Goal: Task Accomplishment & Management: Manage account settings

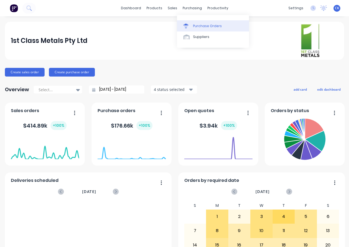
click at [193, 26] on link "Purchase Orders" at bounding box center [213, 25] width 72 height 11
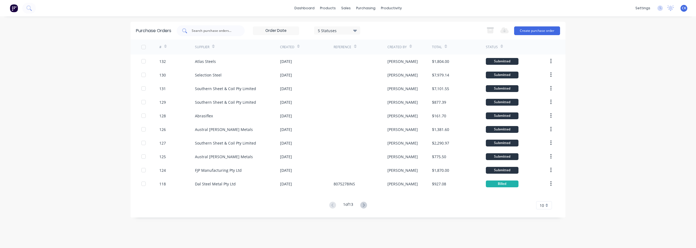
click at [225, 29] on input "text" at bounding box center [213, 30] width 45 height 5
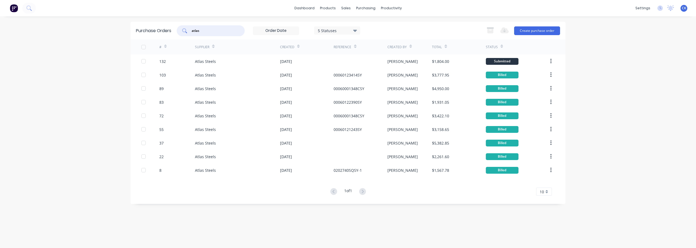
drag, startPoint x: 206, startPoint y: 32, endPoint x: 149, endPoint y: 36, distance: 57.5
click at [161, 37] on div "Purchase Orders atlas 5 Statuses 5 Statuses Export to Excel (XLSX) Create purch…" at bounding box center [347, 31] width 435 height 18
type input "austral"
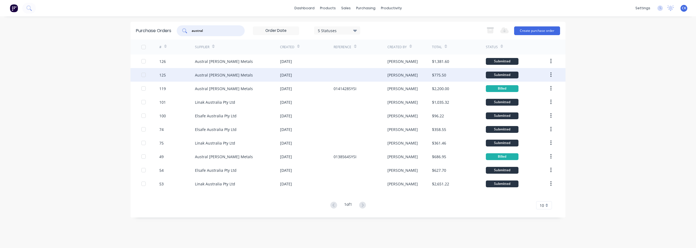
click at [207, 74] on div "Austral [PERSON_NAME] Metals" at bounding box center [224, 75] width 58 height 6
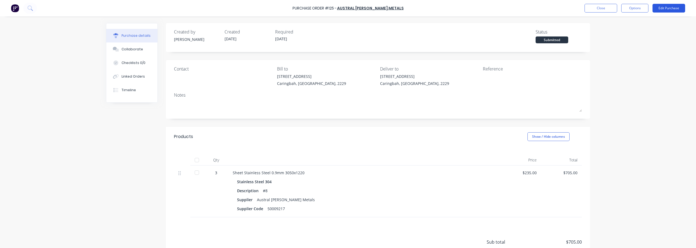
click at [349, 9] on button "Edit Purchase" at bounding box center [668, 8] width 33 height 9
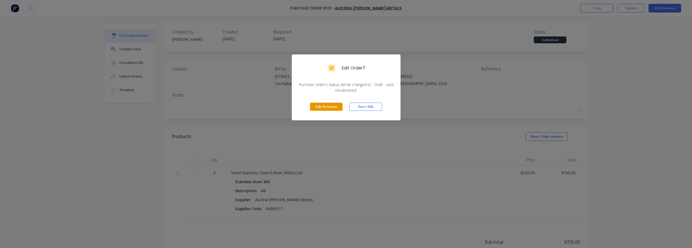
click at [313, 104] on button "Edit Purchase" at bounding box center [326, 106] width 33 height 8
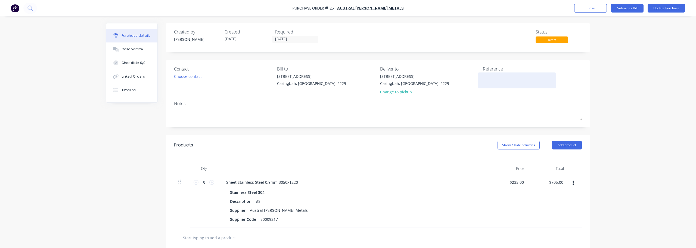
click at [349, 79] on textarea at bounding box center [517, 79] width 68 height 12
type textarea "x"
type textarea "0"
type textarea "x"
type textarea "01"
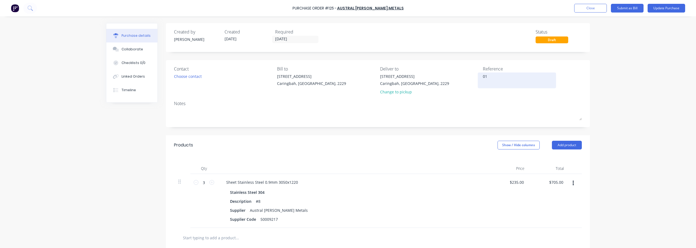
type textarea "x"
type textarea "014"
type textarea "x"
type textarea "0141"
type textarea "x"
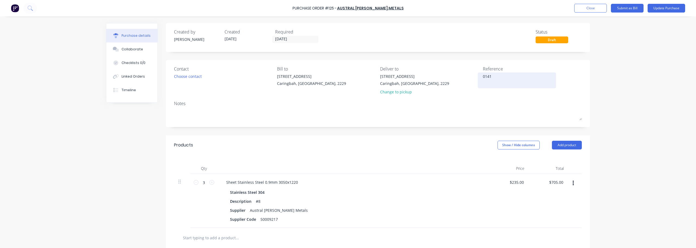
type textarea "01415"
type textarea "x"
type textarea "014158"
type textarea "x"
type textarea "0141582"
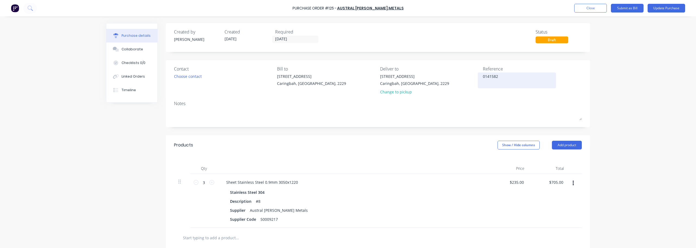
type textarea "x"
type textarea "0141582S"
type textarea "x"
type textarea "0141582SY"
type textarea "x"
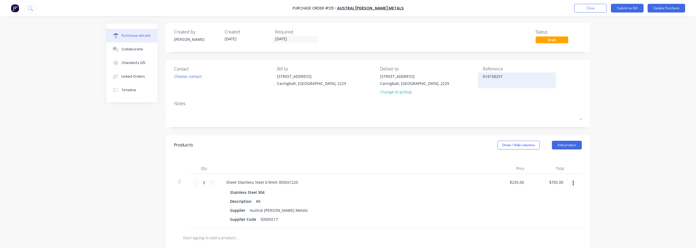
type textarea "0141582SYS"
type textarea "x"
type textarea "0141582SYSI"
type textarea "x"
type textarea "0141582SYSI"
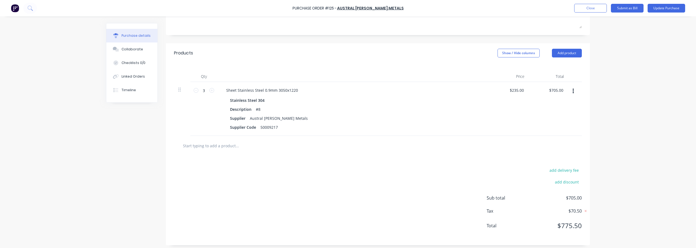
scroll to position [95, 0]
click at [349, 170] on button "add delivery fee" at bounding box center [564, 167] width 36 height 7
type textarea "x"
drag, startPoint x: 565, startPoint y: 170, endPoint x: 695, endPoint y: 179, distance: 131.0
click at [349, 177] on div "Purchase Order #125 - Austral [PERSON_NAME] Metals Add product Close Submit as …" at bounding box center [348, 124] width 696 height 248
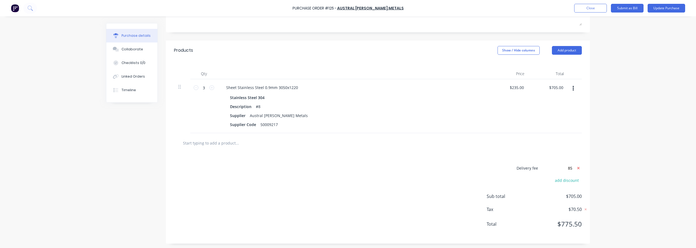
type input "85"
type textarea "x"
type input "$85.00"
click at [349, 6] on button "Update Purchase" at bounding box center [666, 8] width 38 height 9
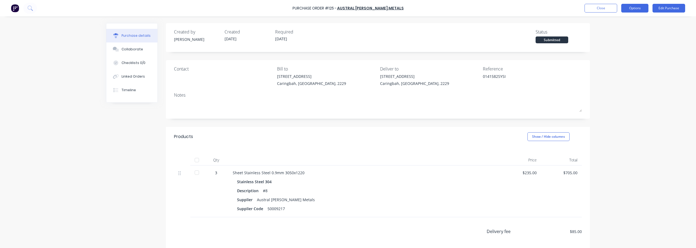
click at [349, 7] on button "Options" at bounding box center [634, 8] width 27 height 9
click at [349, 31] on div "Convert to Bill" at bounding box center [622, 33] width 42 height 8
type textarea "x"
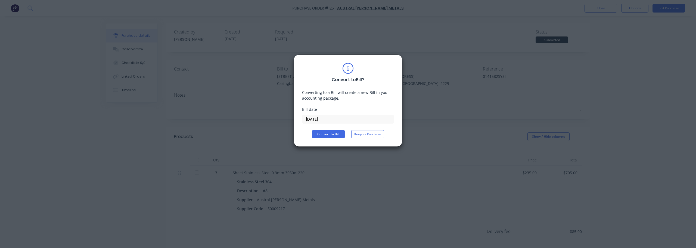
drag, startPoint x: 326, startPoint y: 117, endPoint x: 139, endPoint y: 90, distance: 189.3
click at [182, 91] on div "Convert to Bill ? Converting to a Bill will create a new Bill in your accountin…" at bounding box center [348, 124] width 696 height 248
type input "[DATE]"
click at [331, 131] on button "Convert to Bill" at bounding box center [328, 134] width 33 height 8
type textarea "x"
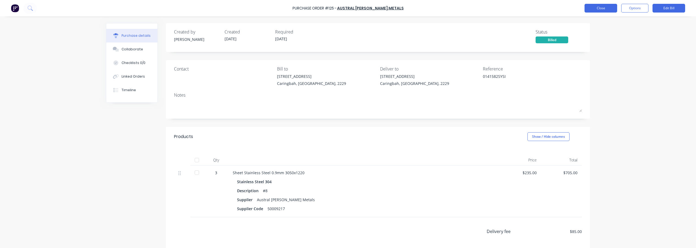
click at [349, 5] on button "Close" at bounding box center [600, 8] width 33 height 9
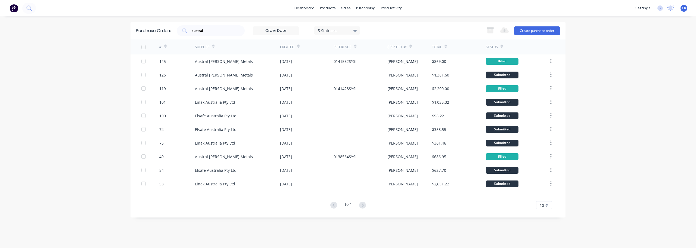
drag, startPoint x: 202, startPoint y: 31, endPoint x: 138, endPoint y: 24, distance: 64.0
click at [142, 25] on div "Purchase Orders austral 5 Statuses 5 Statuses Export to Excel (XLSX) Create pur…" at bounding box center [347, 31] width 435 height 18
type input "southern"
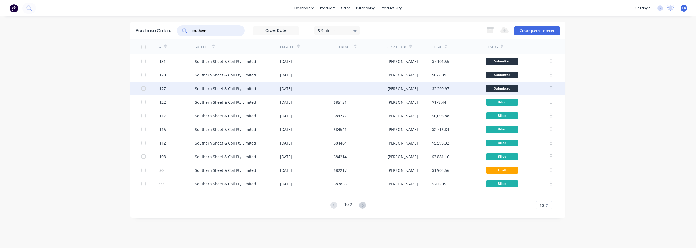
click at [201, 89] on div "Southern Sheet & Coil Pty Limited" at bounding box center [225, 89] width 61 height 6
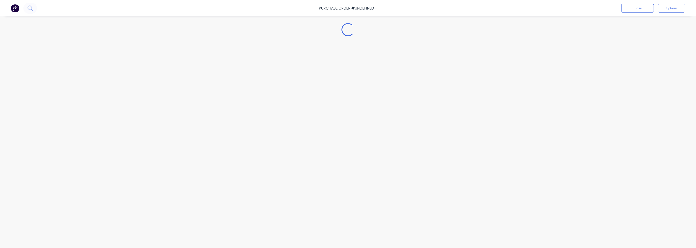
click at [201, 89] on div "Loading..." at bounding box center [348, 115] width 495 height 220
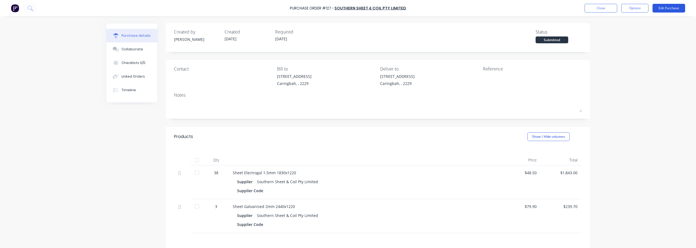
click at [349, 8] on button "Edit Purchase" at bounding box center [668, 8] width 33 height 9
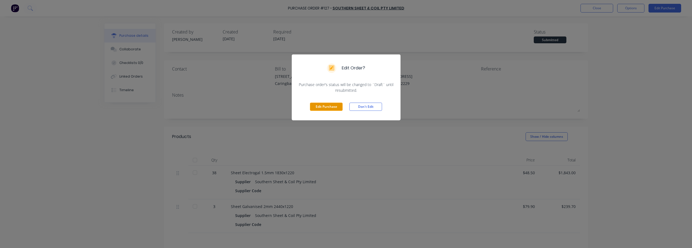
click at [325, 106] on button "Edit Purchase" at bounding box center [326, 106] width 33 height 8
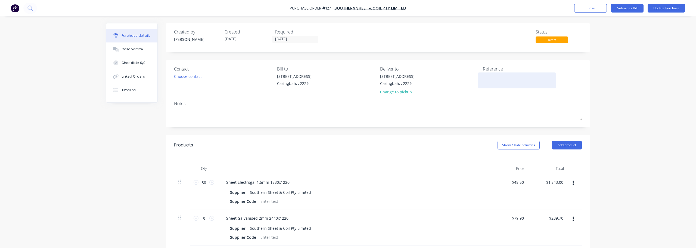
click at [349, 81] on textarea at bounding box center [517, 79] width 68 height 12
type textarea "x"
type textarea "6"
type textarea "x"
type textarea "68"
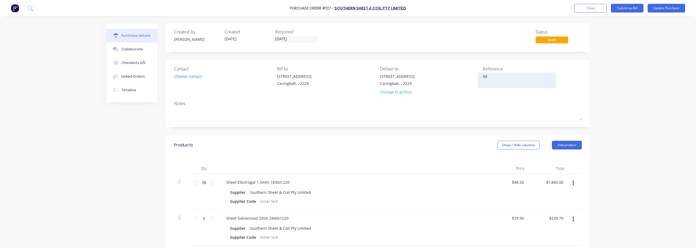
type textarea "x"
type textarea "685"
type textarea "x"
type textarea "6854"
type textarea "x"
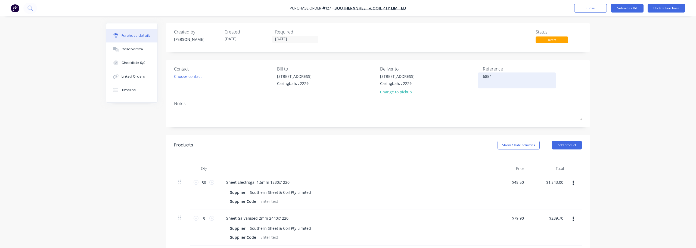
type textarea "68540"
type textarea "x"
type textarea "685408"
type textarea "x"
type textarea "685408"
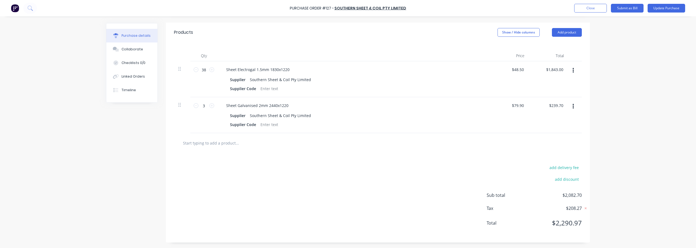
scroll to position [4, 0]
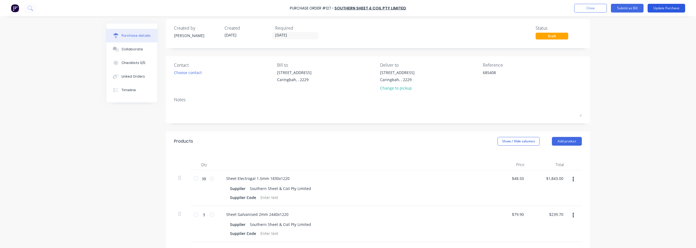
click at [349, 7] on button "Update Purchase" at bounding box center [666, 8] width 38 height 9
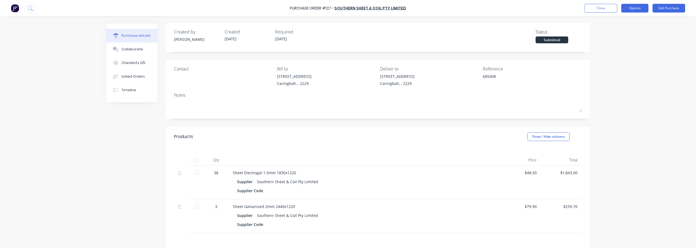
click at [349, 7] on button "Options" at bounding box center [634, 8] width 27 height 9
click at [349, 34] on div "Convert to Bill" at bounding box center [622, 33] width 42 height 8
type textarea "x"
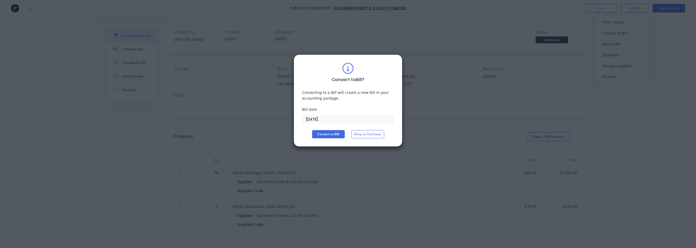
drag, startPoint x: 327, startPoint y: 119, endPoint x: 248, endPoint y: 110, distance: 80.0
click at [267, 113] on div "Convert to Bill ? Converting to a Bill will create a new Bill in your accountin…" at bounding box center [348, 124] width 696 height 248
type input "[DATE]"
click at [326, 135] on button "Convert to Bill" at bounding box center [328, 134] width 33 height 8
type textarea "x"
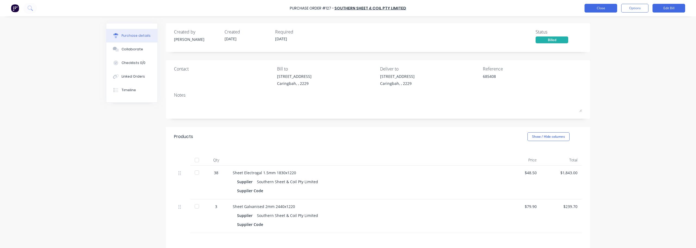
click at [349, 7] on button "Close" at bounding box center [600, 8] width 33 height 9
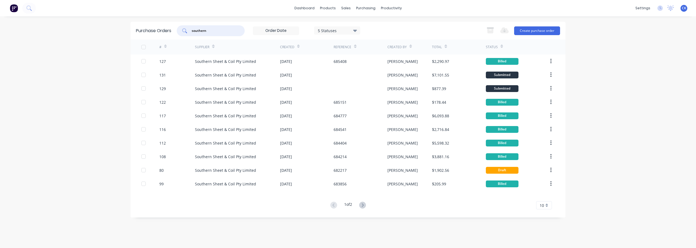
drag, startPoint x: 214, startPoint y: 30, endPoint x: 85, endPoint y: 5, distance: 131.6
click at [131, 18] on div "dashboard products sales purchasing productivity dashboard products Product Cat…" at bounding box center [348, 124] width 696 height 248
type input "austral"
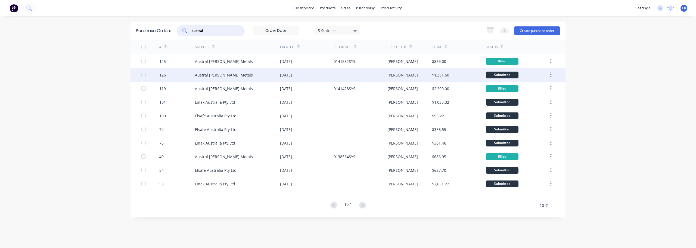
click at [167, 72] on div "126" at bounding box center [177, 75] width 36 height 14
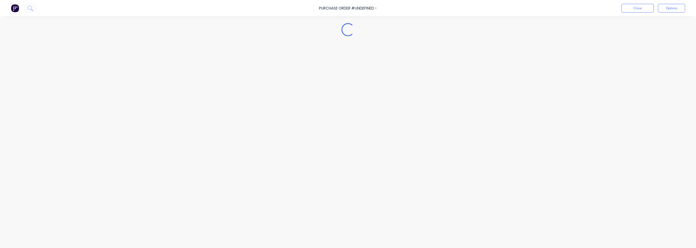
click at [167, 72] on div "Loading..." at bounding box center [348, 115] width 495 height 220
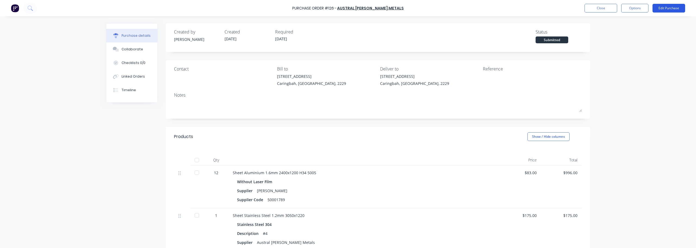
click at [349, 7] on button "Edit Purchase" at bounding box center [668, 8] width 33 height 9
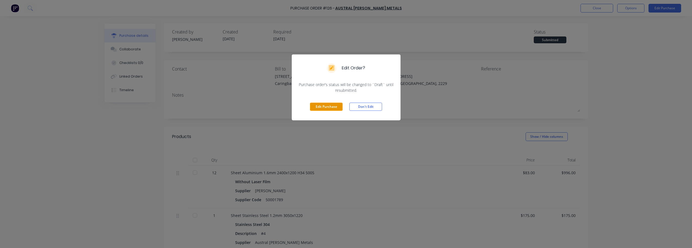
click at [326, 104] on button "Edit Purchase" at bounding box center [326, 106] width 33 height 8
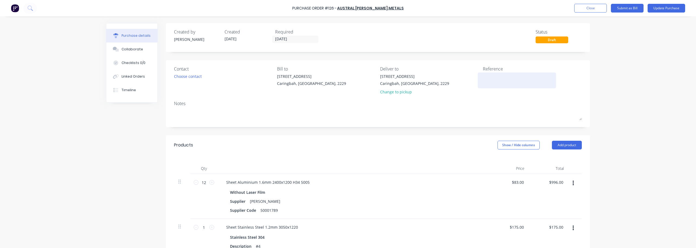
click at [349, 76] on textarea at bounding box center [517, 79] width 68 height 12
type textarea "014162"
type textarea "x"
type textarea "0141622"
type textarea "x"
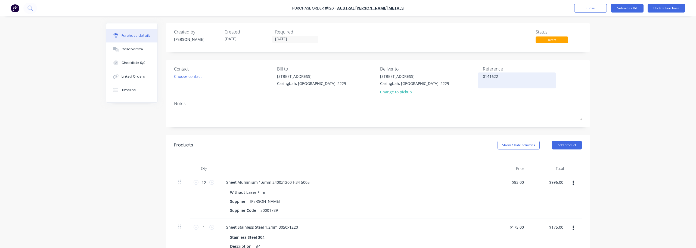
type textarea "0141622S"
type textarea "x"
type textarea "0141622SY"
type textarea "x"
type textarea "0141622SYS"
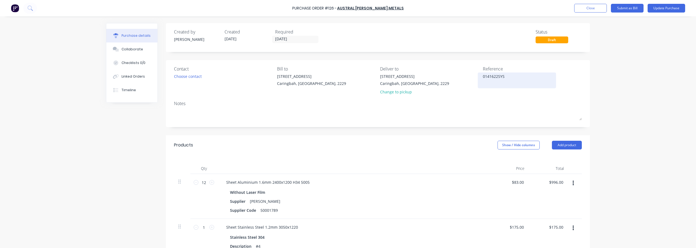
type textarea "x"
type textarea "0141622SYSI"
type textarea "x"
type textarea "0141622SYSI"
click at [349, 8] on button "Update Purchase" at bounding box center [666, 8] width 38 height 9
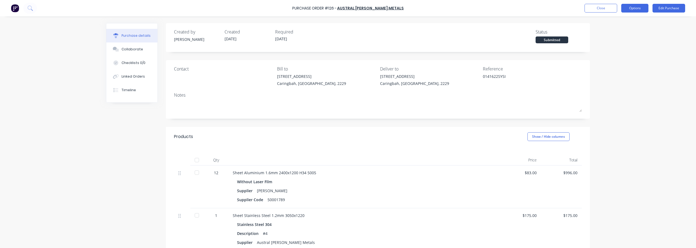
click at [349, 7] on button "Options" at bounding box center [634, 8] width 27 height 9
click at [349, 35] on div "Convert to Bill" at bounding box center [622, 33] width 42 height 8
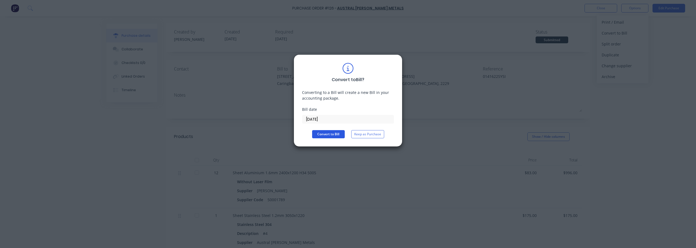
click at [324, 132] on button "Convert to Bill" at bounding box center [328, 134] width 33 height 8
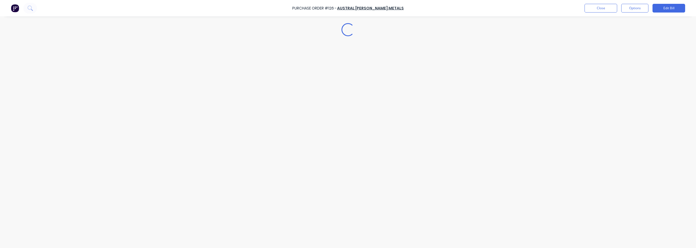
type textarea "x"
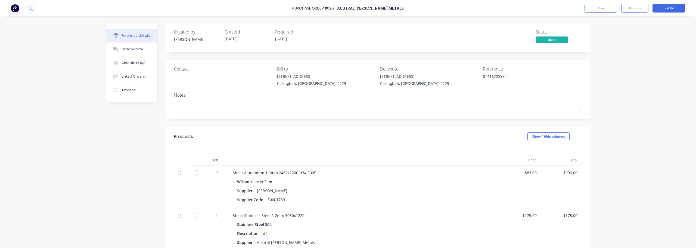
drag, startPoint x: 373, startPoint y: 225, endPoint x: 389, endPoint y: 230, distance: 17.0
click at [349, 225] on div "Stainless Steel 304" at bounding box center [364, 224] width 254 height 8
click at [121, 140] on div "Created by [PERSON_NAME] Created [DATE] Required [DATE] Status Billed Contact B…" at bounding box center [348, 184] width 484 height 322
click at [349, 9] on button "Close" at bounding box center [600, 8] width 33 height 9
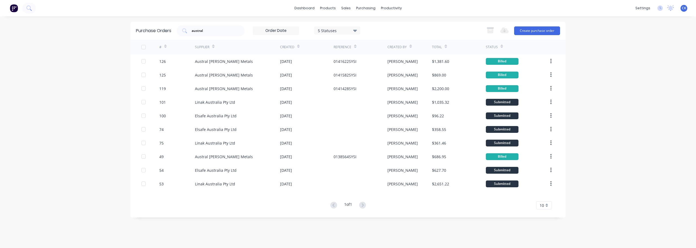
drag, startPoint x: 214, startPoint y: 32, endPoint x: 126, endPoint y: 16, distance: 88.8
click at [145, 21] on div "dashboard products sales purchasing productivity dashboard products Product Cat…" at bounding box center [348, 124] width 696 height 248
type input "southern sheet"
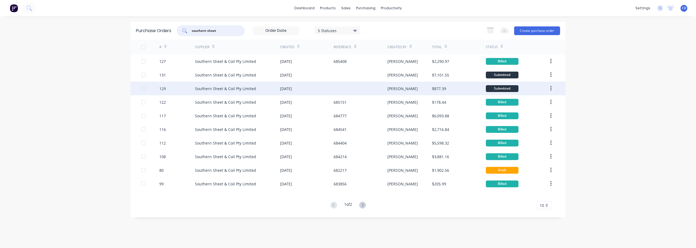
click at [172, 92] on div "129" at bounding box center [177, 89] width 36 height 14
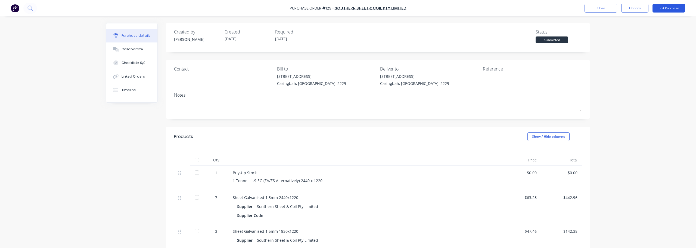
click at [349, 9] on button "Edit Purchase" at bounding box center [668, 8] width 33 height 9
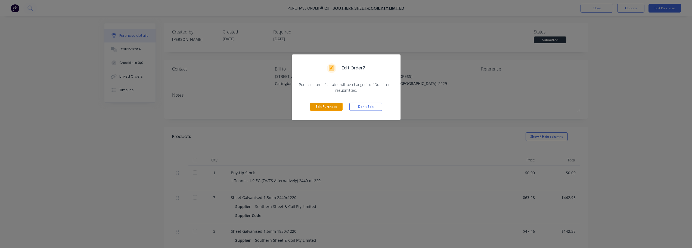
click at [327, 106] on button "Edit Purchase" at bounding box center [326, 106] width 33 height 8
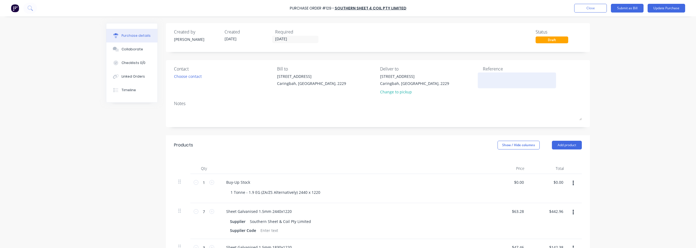
click at [349, 75] on textarea at bounding box center [517, 79] width 68 height 12
type textarea "x"
type textarea "6"
type textarea "x"
type textarea "68"
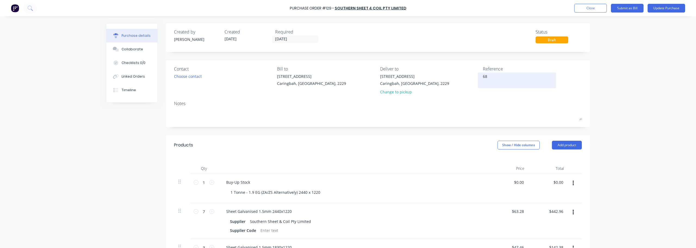
type textarea "x"
type textarea "685"
type textarea "x"
type textarea "6854"
type textarea "x"
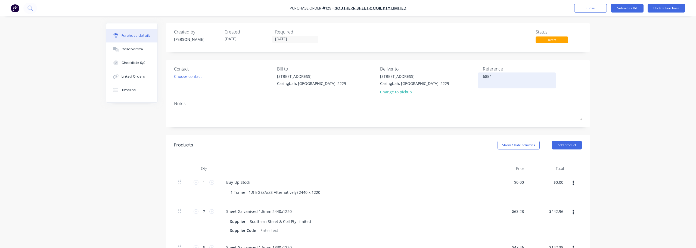
type textarea "68548"
type textarea "x"
type textarea "685481"
type textarea "x"
type textarea "685481"
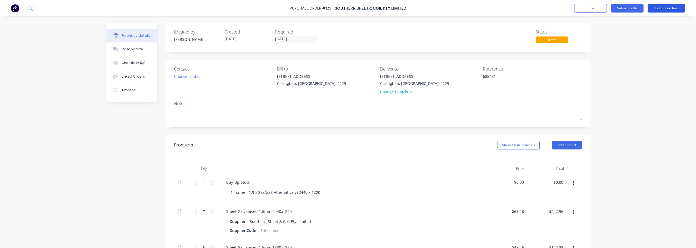
click at [349, 6] on button "Update Purchase" at bounding box center [666, 8] width 38 height 9
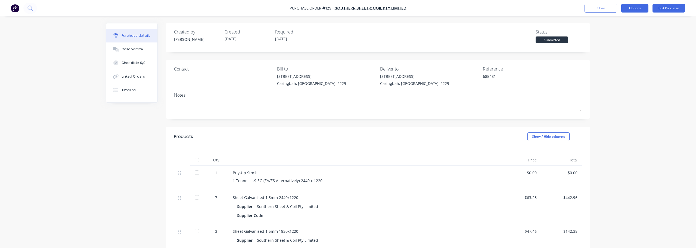
click at [349, 9] on button "Options" at bounding box center [634, 8] width 27 height 9
click at [349, 33] on div "Convert to Bill" at bounding box center [622, 33] width 42 height 8
type textarea "x"
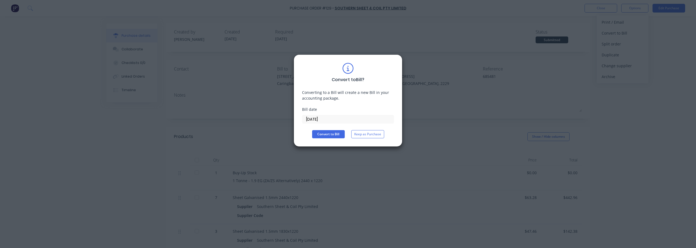
drag, startPoint x: 329, startPoint y: 118, endPoint x: 245, endPoint y: 114, distance: 84.1
click at [255, 114] on div "Convert to Bill ? Converting to a Bill will create a new Bill in your accountin…" at bounding box center [348, 124] width 696 height 248
type input "[DATE]"
click at [315, 129] on div "Convert to Bill ? Converting to a Bill will create a new Bill in your accountin…" at bounding box center [348, 100] width 92 height 75
click at [318, 131] on button "Convert to Bill" at bounding box center [328, 134] width 33 height 8
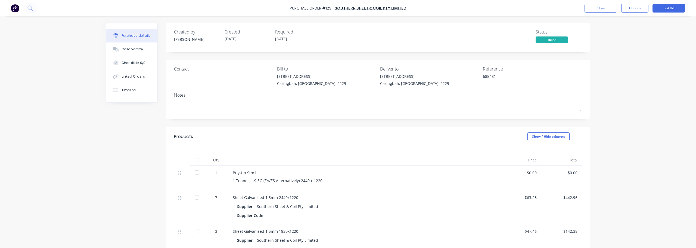
click at [275, 153] on div "Qty Price Total 1 Buy-Up Stock 1 Tonne - 1.9 EG (ZA/ZS Alternatively) 2440 x 12…" at bounding box center [378, 218] width 424 height 145
type textarea "x"
